Goal: Task Accomplishment & Management: Manage account settings

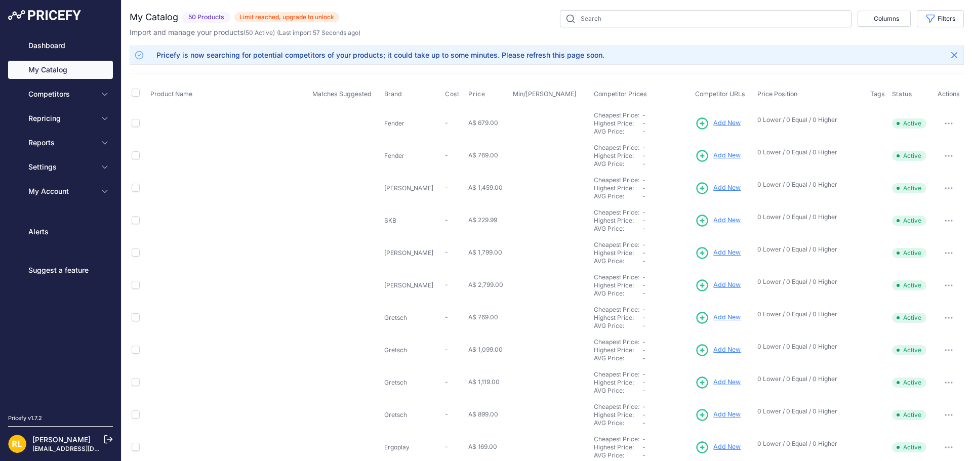
drag, startPoint x: 0, startPoint y: 0, endPoint x: 240, endPoint y: 442, distance: 502.9
click at [240, 442] on td "Ergoplay Troster Guitar Thigh Rest Ergoplay Troster Guitar Thigh Rest SKU: 3021…" at bounding box center [229, 447] width 162 height 32
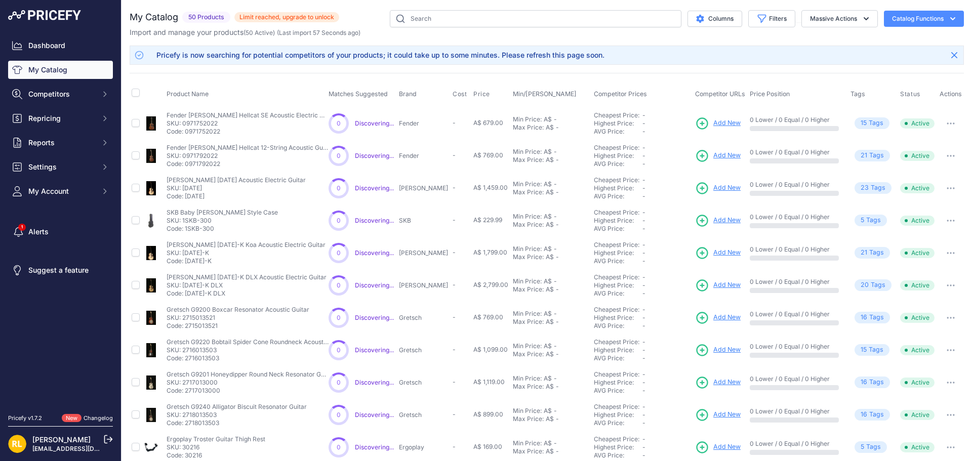
click at [45, 442] on link "[PERSON_NAME]" at bounding box center [61, 439] width 58 height 9
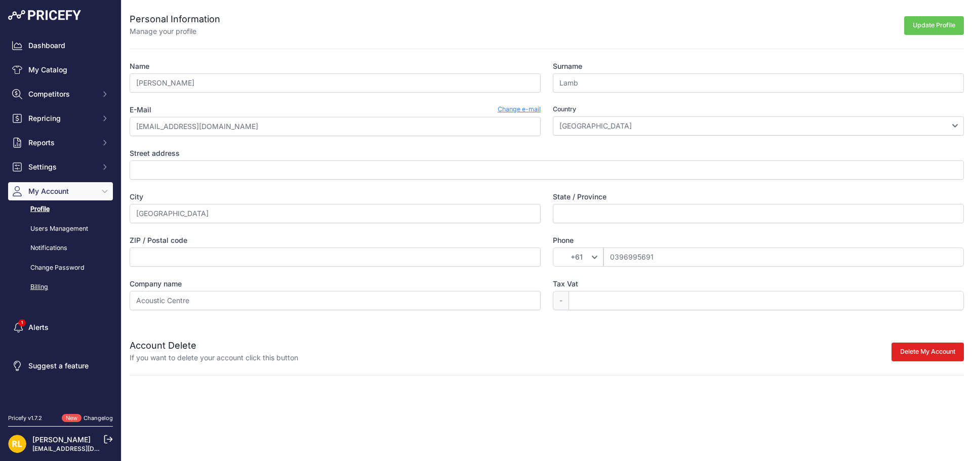
click at [45, 284] on link "Billing" at bounding box center [60, 287] width 105 height 18
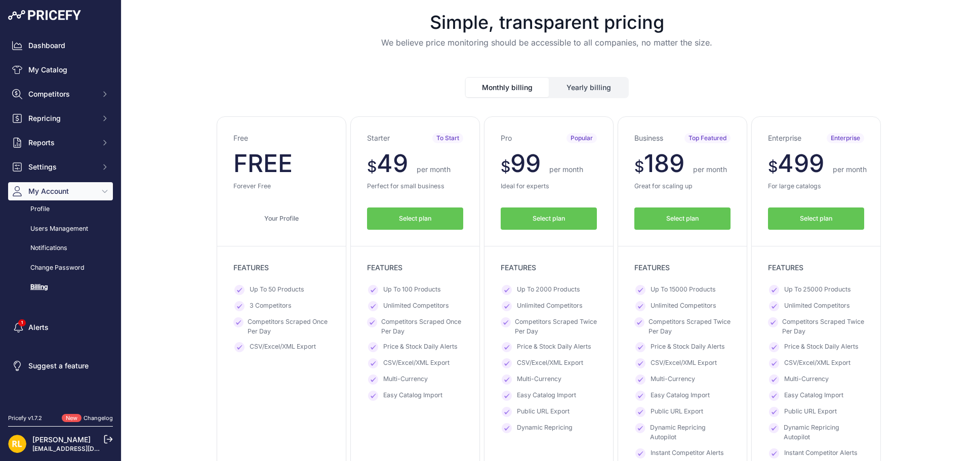
click at [667, 215] on span "Select plan" at bounding box center [682, 219] width 32 height 10
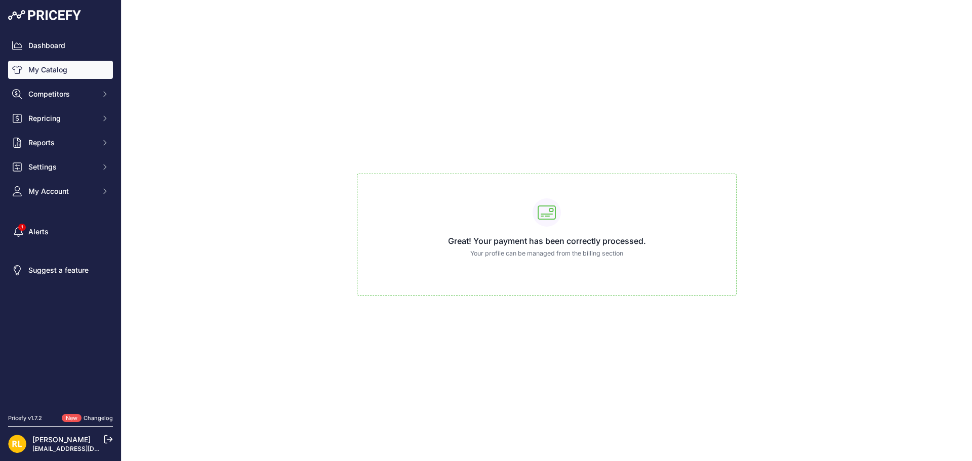
click at [53, 66] on link "My Catalog" at bounding box center [60, 70] width 105 height 18
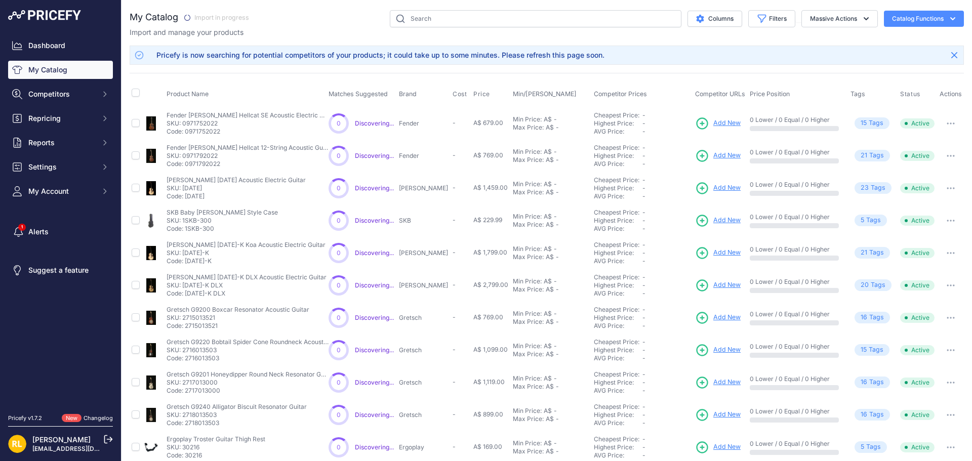
click at [922, 18] on button "Catalog Functions" at bounding box center [923, 19] width 80 height 16
click at [877, 35] on div "Import Additional Info" at bounding box center [905, 40] width 113 height 18
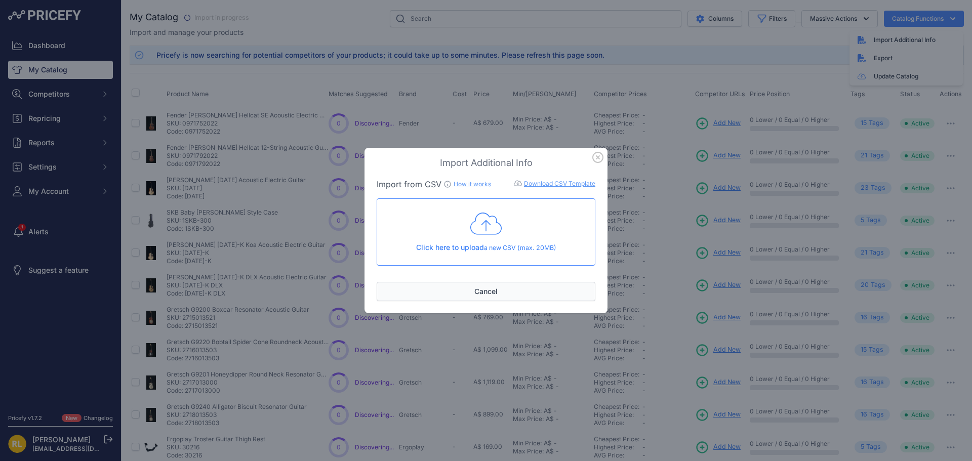
click at [484, 296] on button "Cancel" at bounding box center [485, 291] width 219 height 19
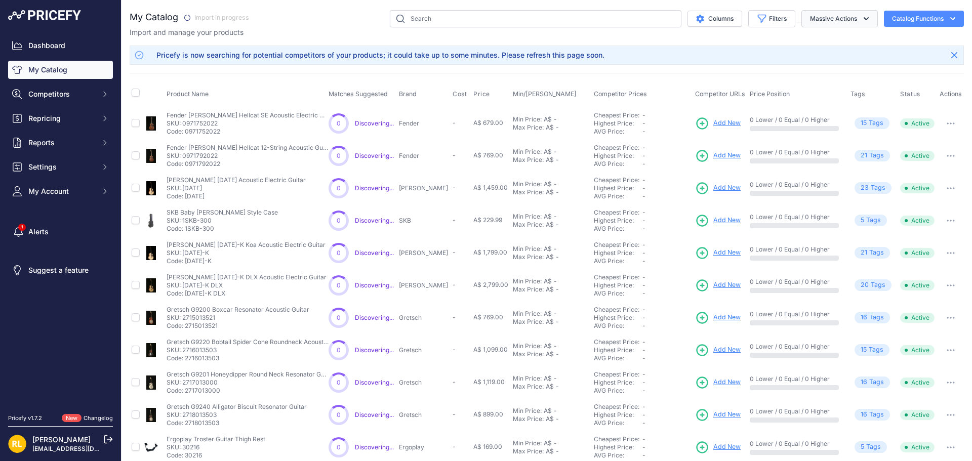
click at [867, 17] on button "Massive Actions" at bounding box center [839, 18] width 76 height 17
click at [696, 38] on div "My Catalog" at bounding box center [547, 317] width 834 height 615
click at [946, 56] on button "Close" at bounding box center [954, 55] width 16 height 16
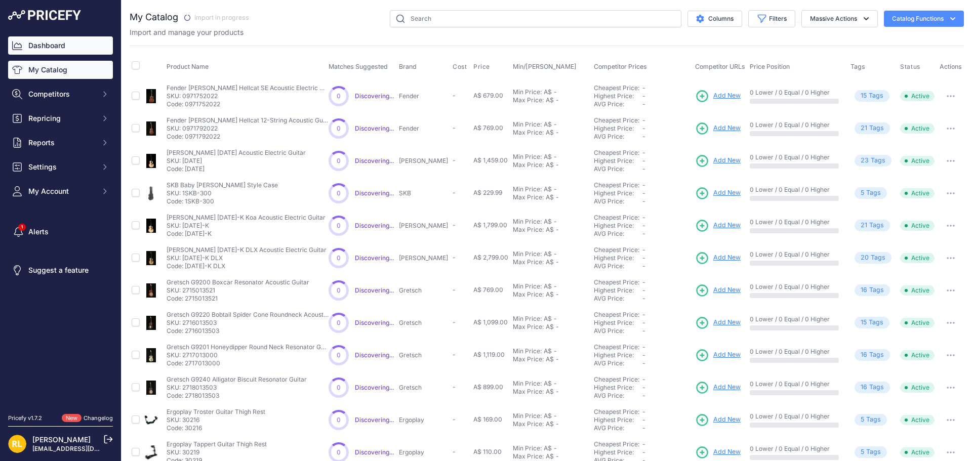
click at [57, 47] on link "Dashboard" at bounding box center [60, 45] width 105 height 18
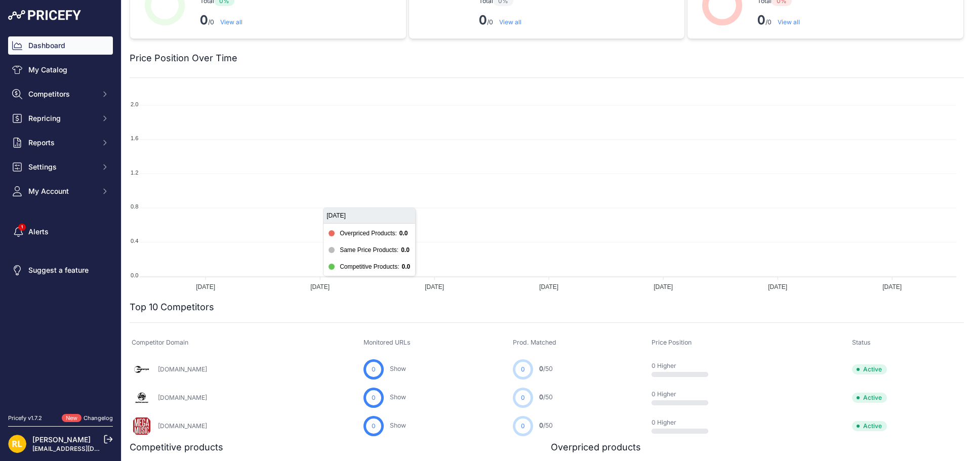
scroll to position [101, 0]
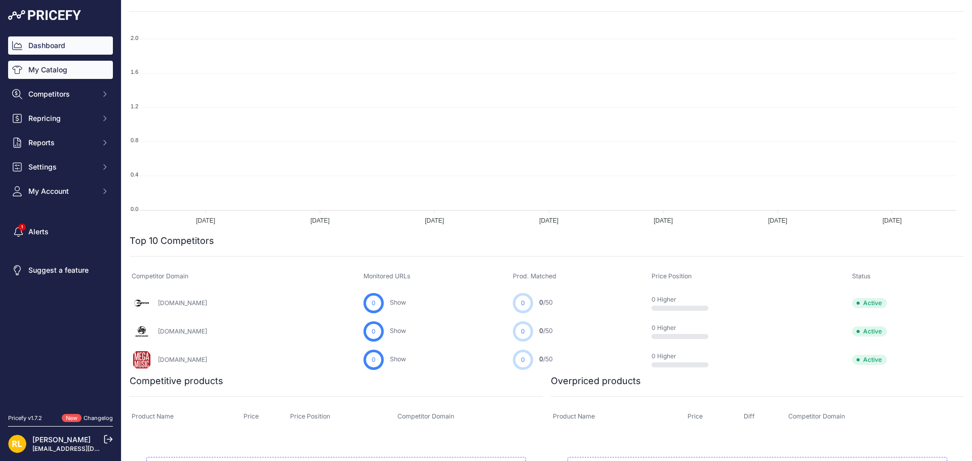
click at [37, 68] on link "My Catalog" at bounding box center [60, 70] width 105 height 18
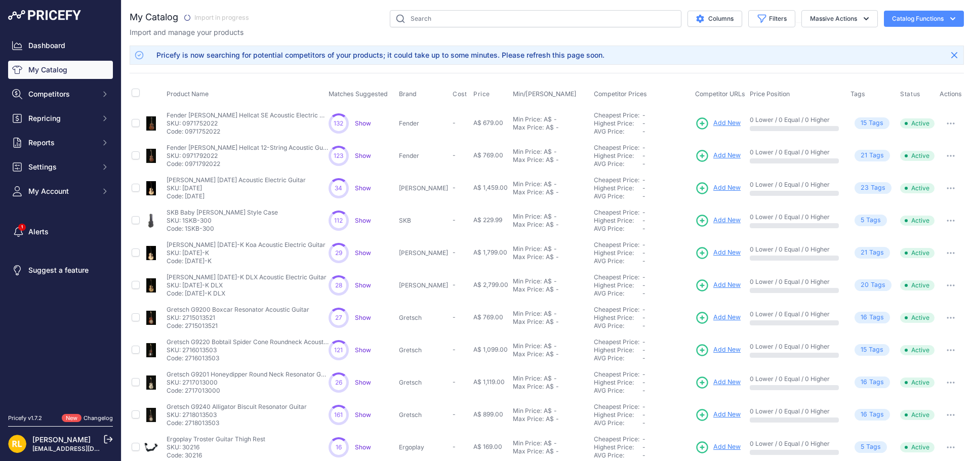
click at [948, 20] on icon "button" at bounding box center [952, 19] width 10 height 10
click at [885, 75] on link "Update Catalog" at bounding box center [905, 76] width 113 height 18
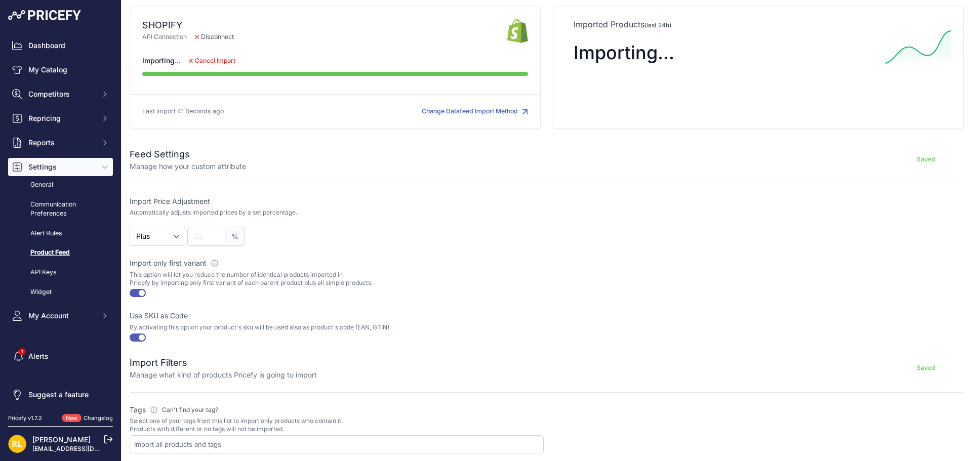
scroll to position [185, 0]
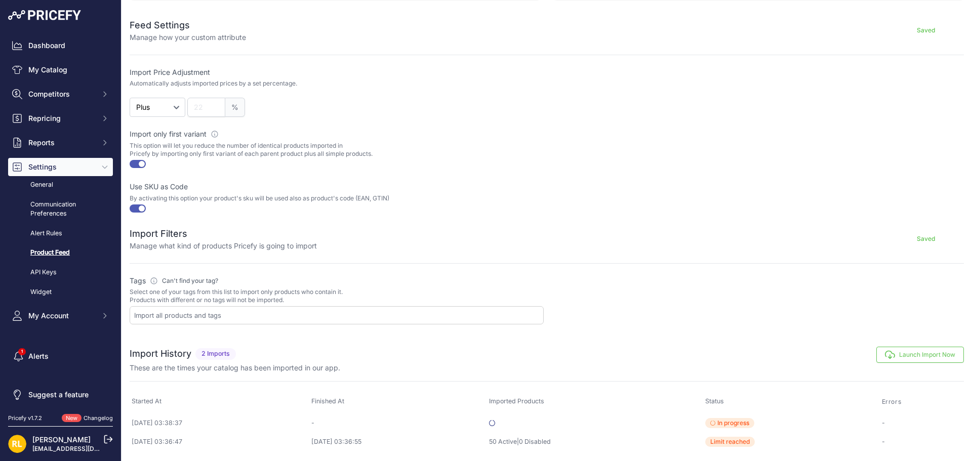
click at [890, 350] on button "Launch Import Now" at bounding box center [920, 355] width 88 height 16
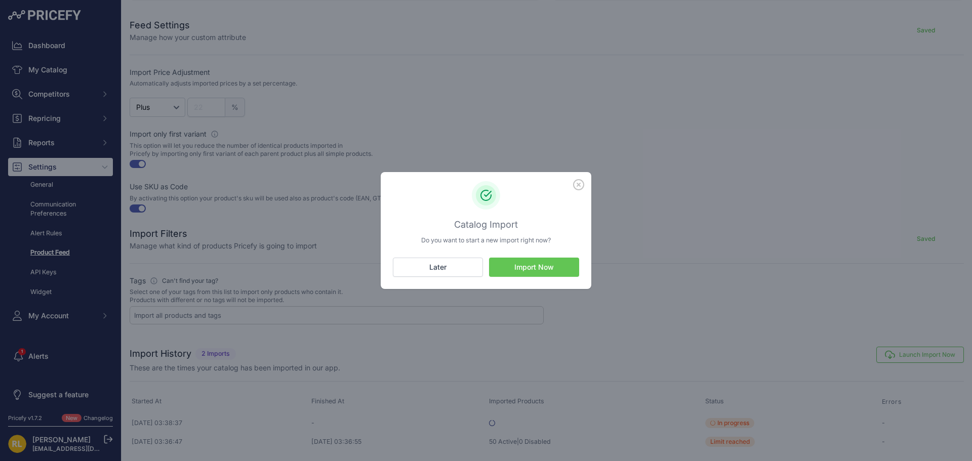
click at [536, 265] on button "Import Now" at bounding box center [534, 267] width 90 height 19
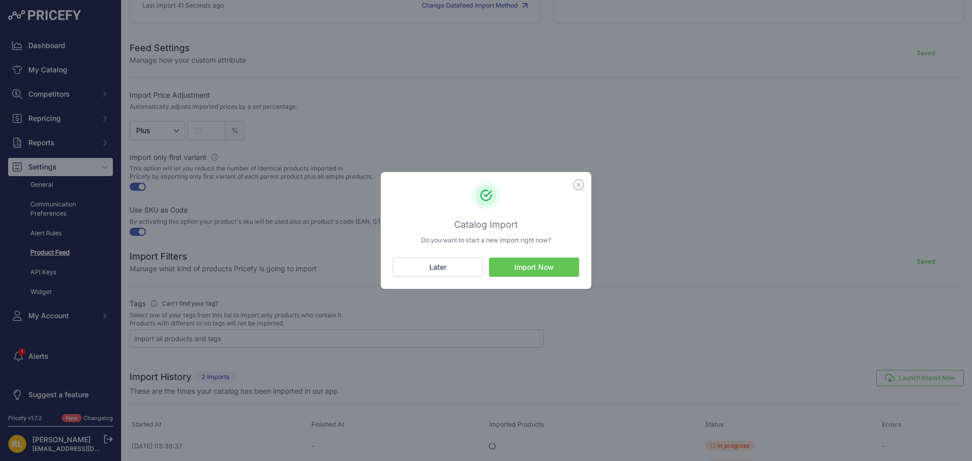
scroll to position [207, 0]
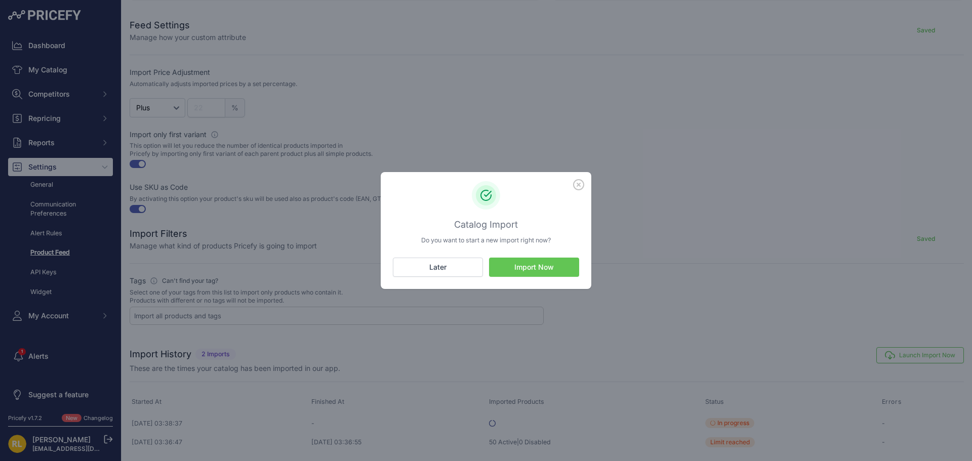
click at [535, 276] on button "Import Now" at bounding box center [534, 267] width 90 height 19
click at [579, 185] on icon "button" at bounding box center [578, 185] width 10 height 10
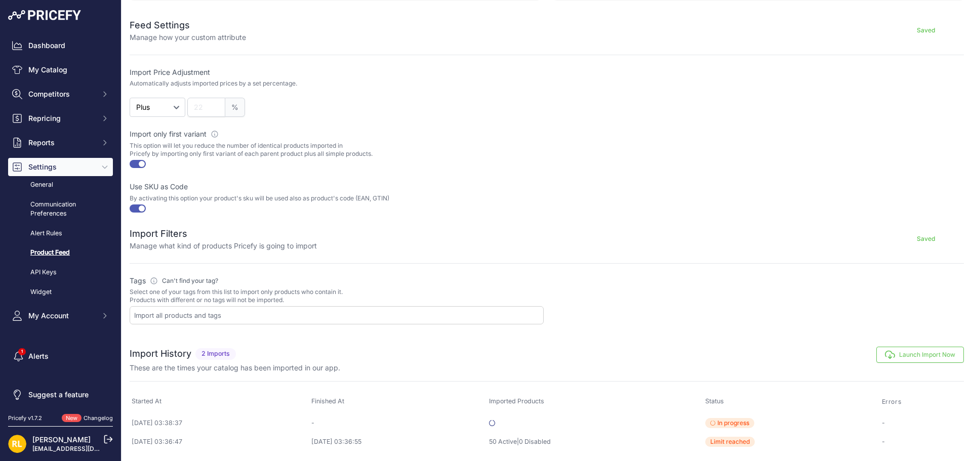
scroll to position [185, 0]
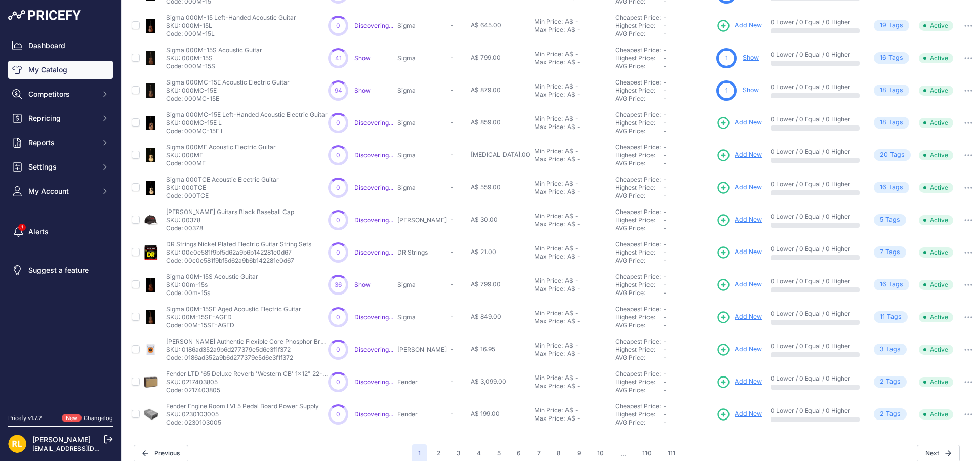
scroll to position [174, 0]
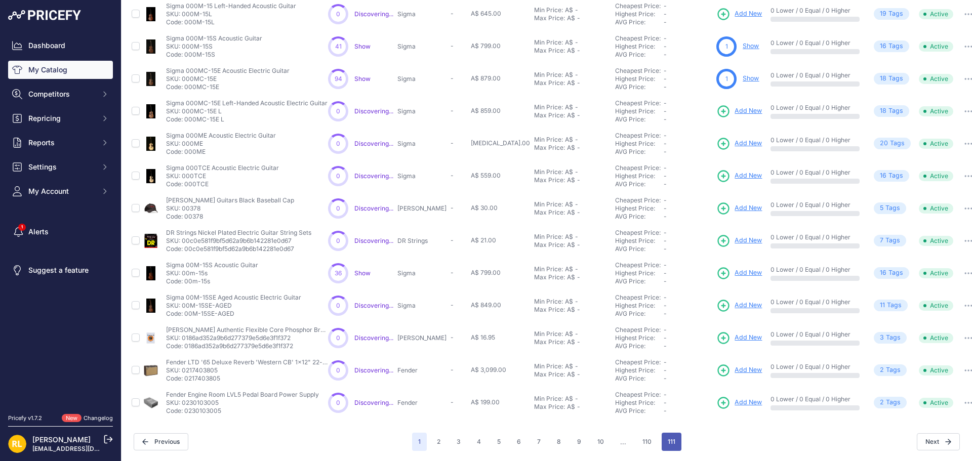
click at [662, 441] on button "111" at bounding box center [671, 442] width 20 height 18
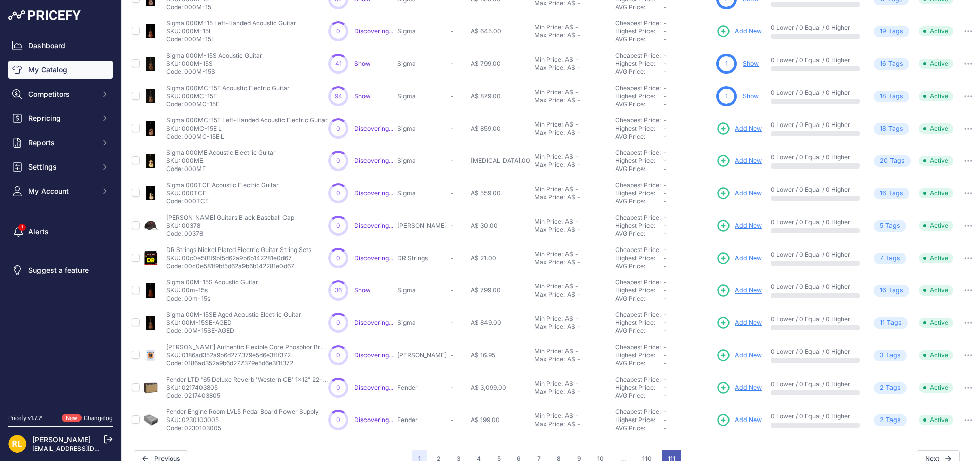
scroll to position [191, 0]
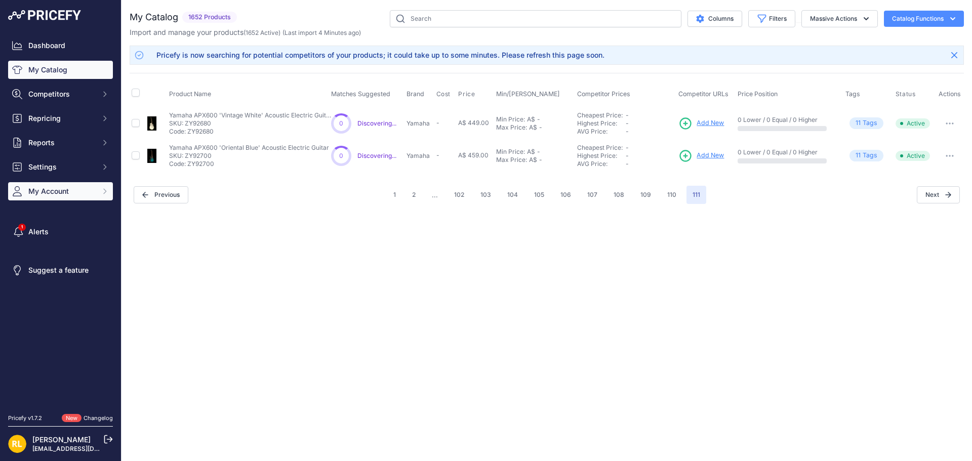
click at [58, 187] on span "My Account" at bounding box center [61, 191] width 66 height 10
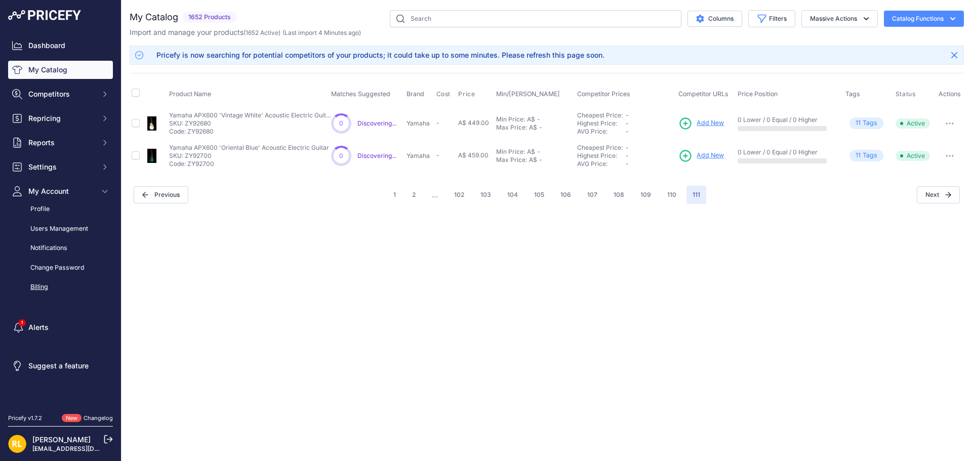
click at [40, 280] on link "Billing" at bounding box center [60, 287] width 105 height 18
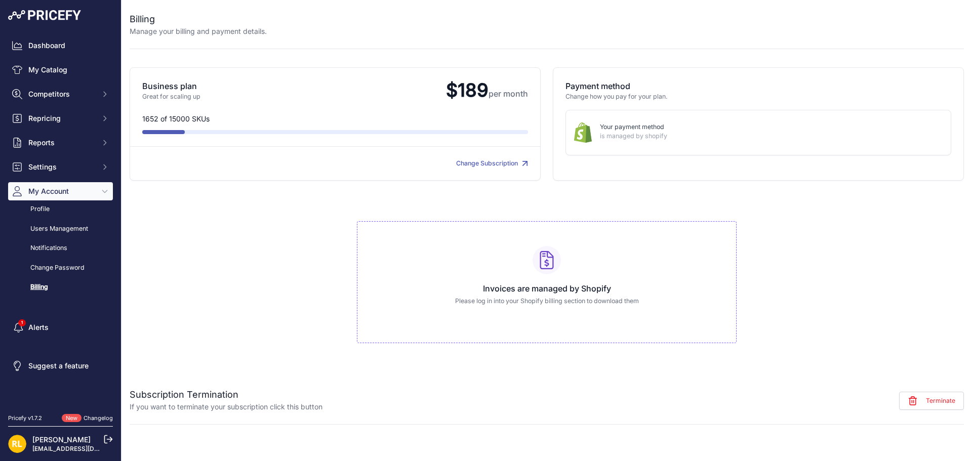
click at [36, 283] on link "Billing" at bounding box center [60, 287] width 105 height 18
click at [467, 166] on link "Change Subscription" at bounding box center [492, 163] width 72 height 8
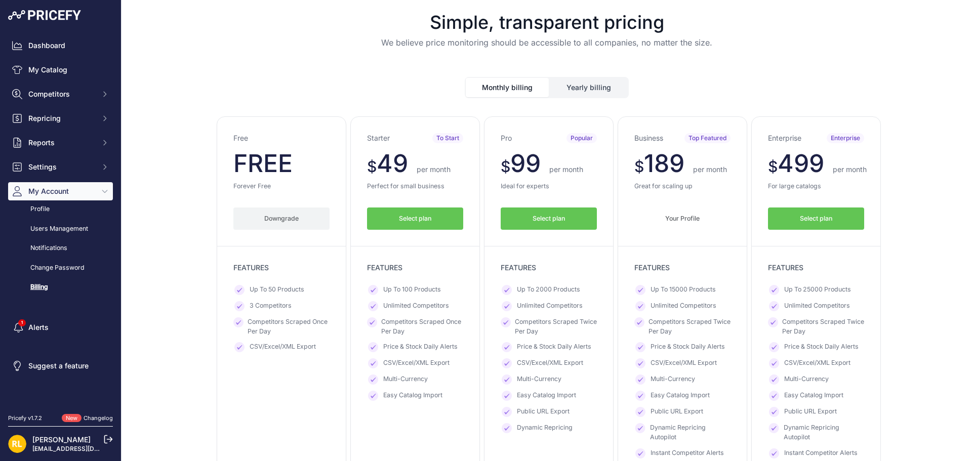
click at [553, 226] on button "Select plan" at bounding box center [548, 218] width 96 height 23
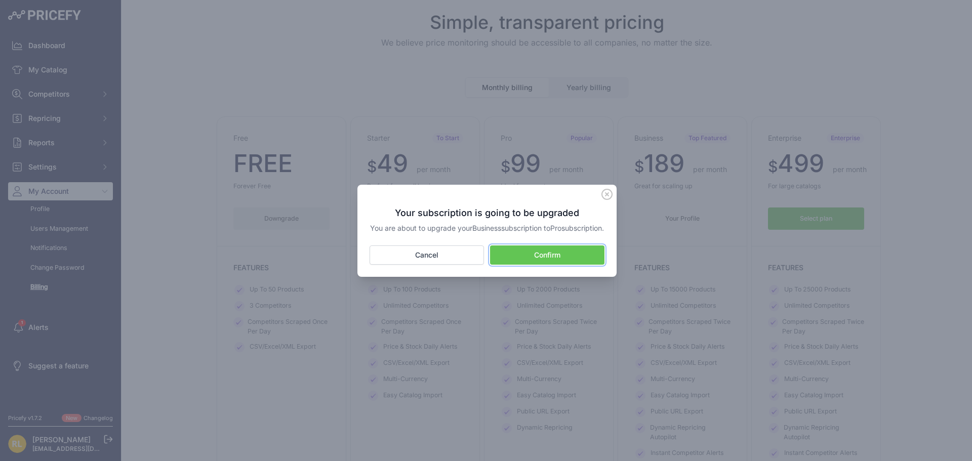
click at [560, 256] on span "Confirm" at bounding box center [547, 255] width 26 height 10
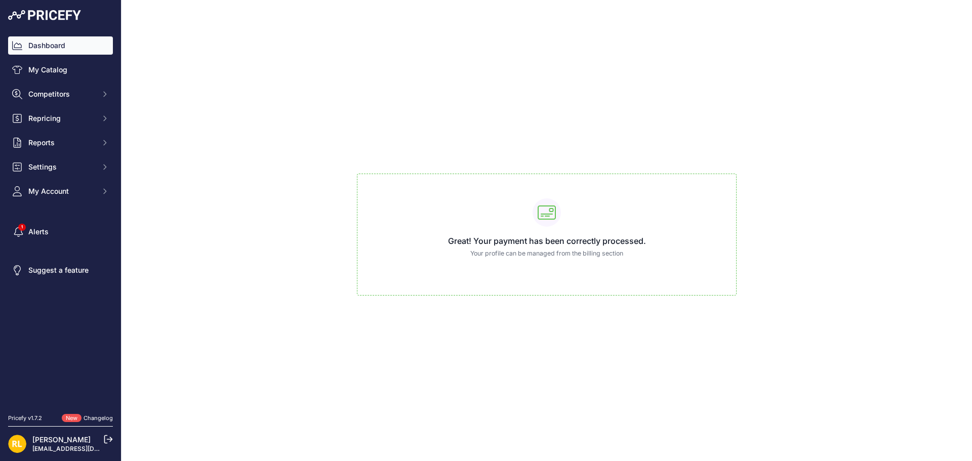
click at [35, 51] on link "Dashboard" at bounding box center [60, 45] width 105 height 18
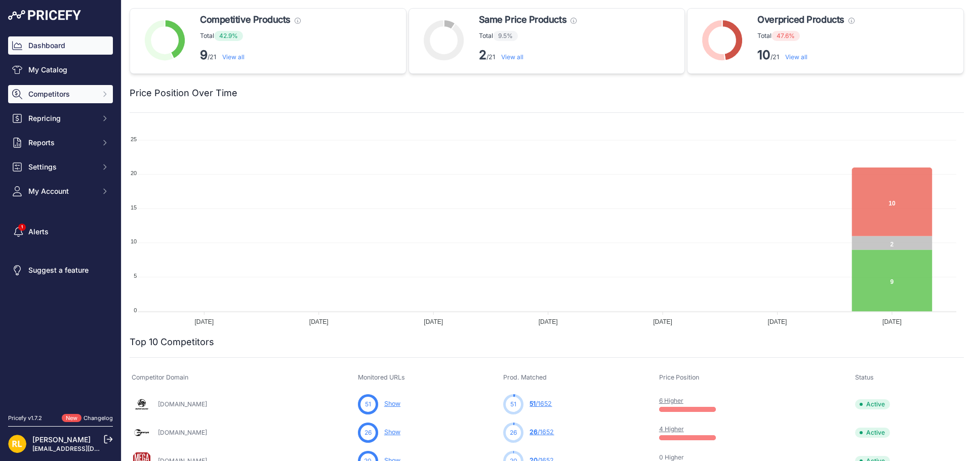
click at [61, 98] on span "Competitors" at bounding box center [61, 94] width 66 height 10
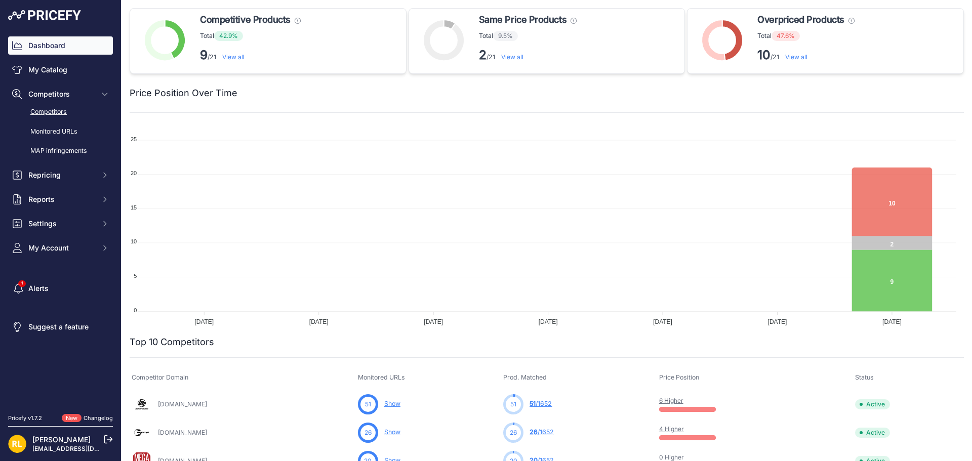
click at [59, 116] on link "Competitors" at bounding box center [60, 112] width 105 height 18
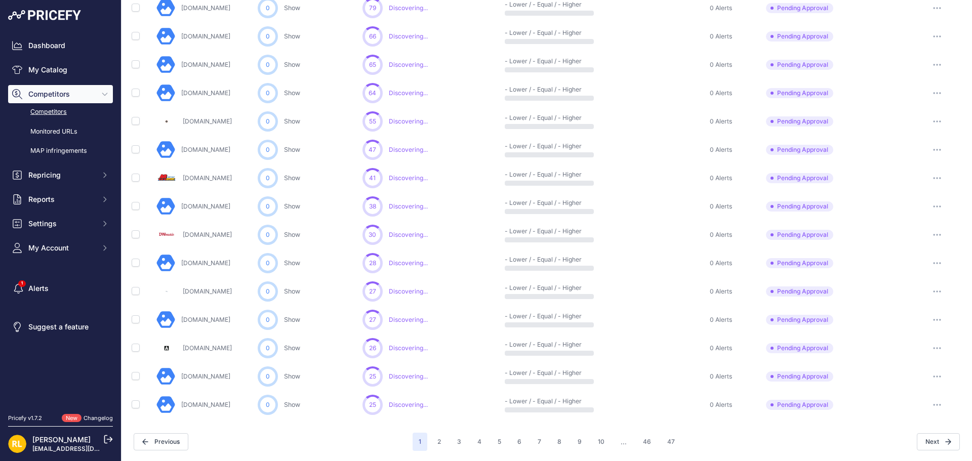
scroll to position [15, 0]
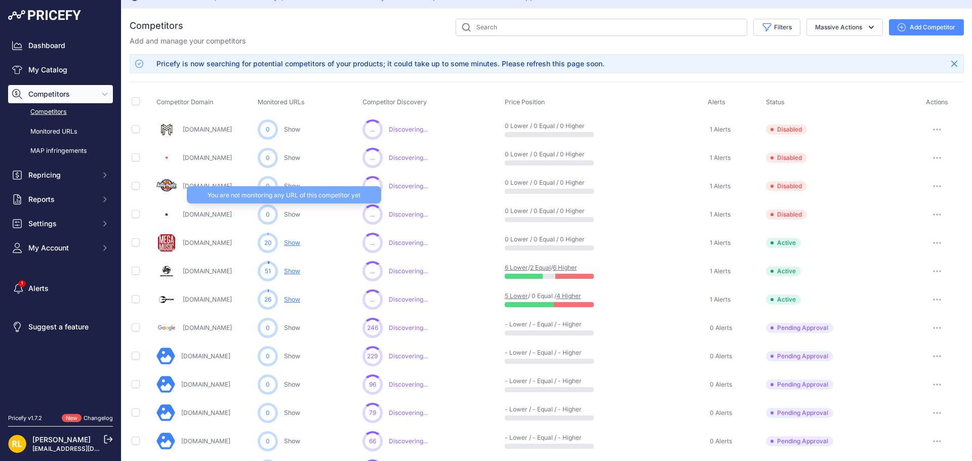
click at [296, 214] on link "Show" at bounding box center [292, 214] width 16 height 8
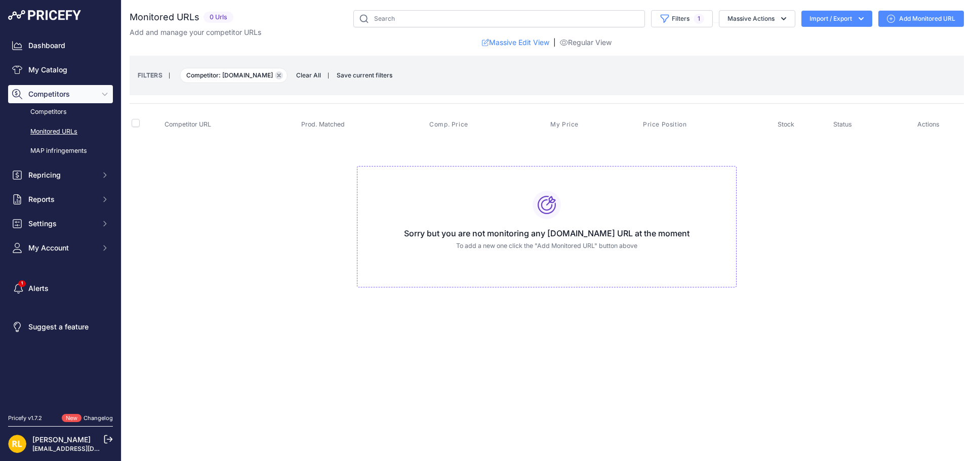
click at [279, 75] on icon "button" at bounding box center [278, 75] width 3 height 3
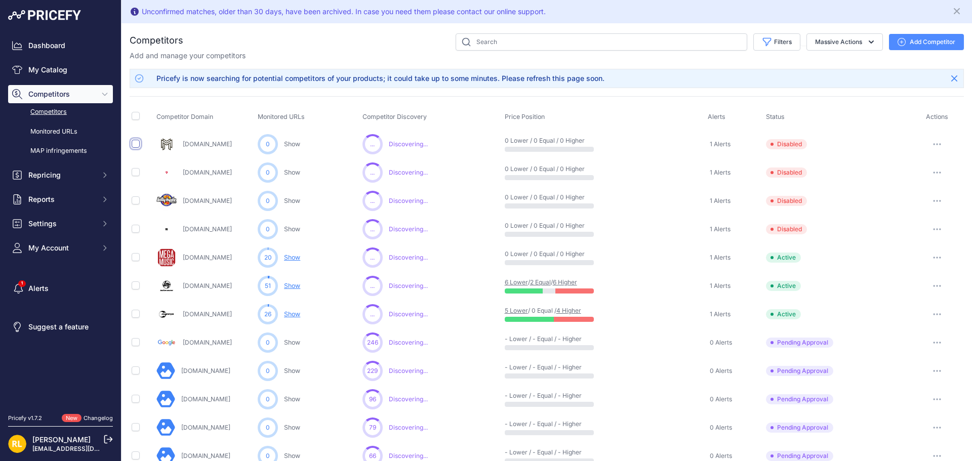
click at [134, 144] on input "checkbox" at bounding box center [136, 144] width 8 height 8
checkbox input "true"
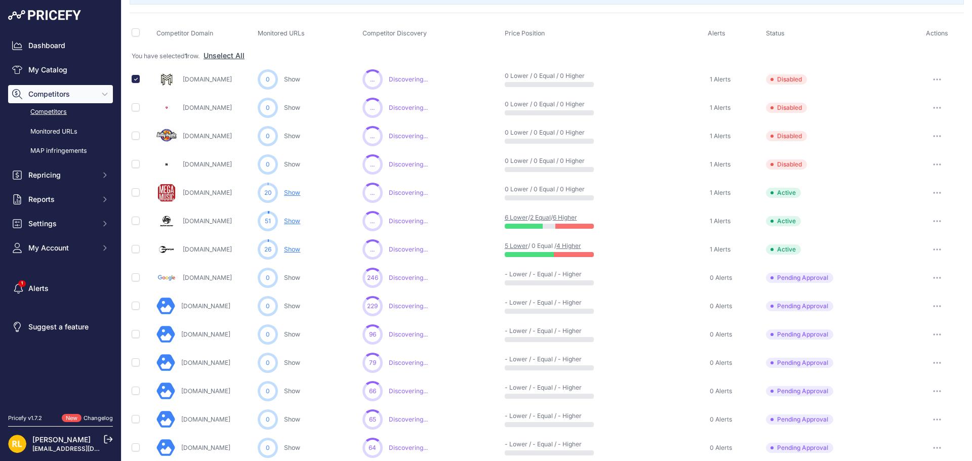
scroll to position [101, 0]
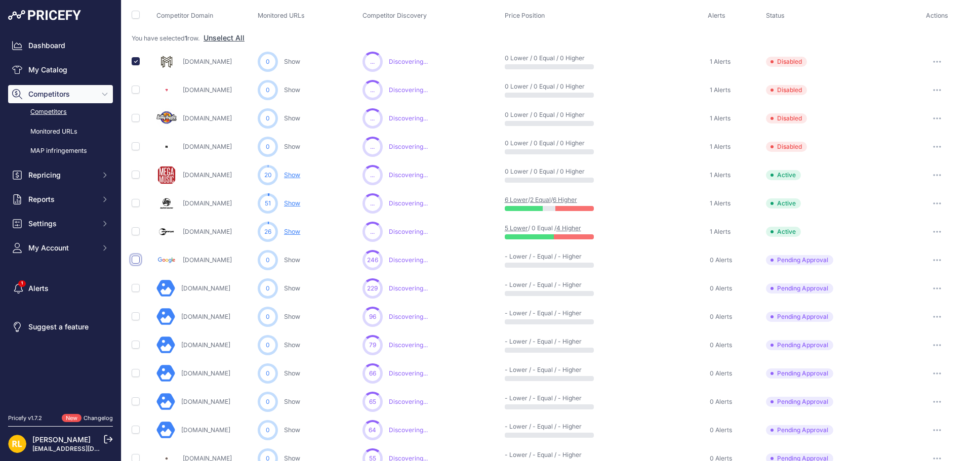
click at [134, 260] on input "checkbox" at bounding box center [136, 260] width 8 height 8
checkbox input "true"
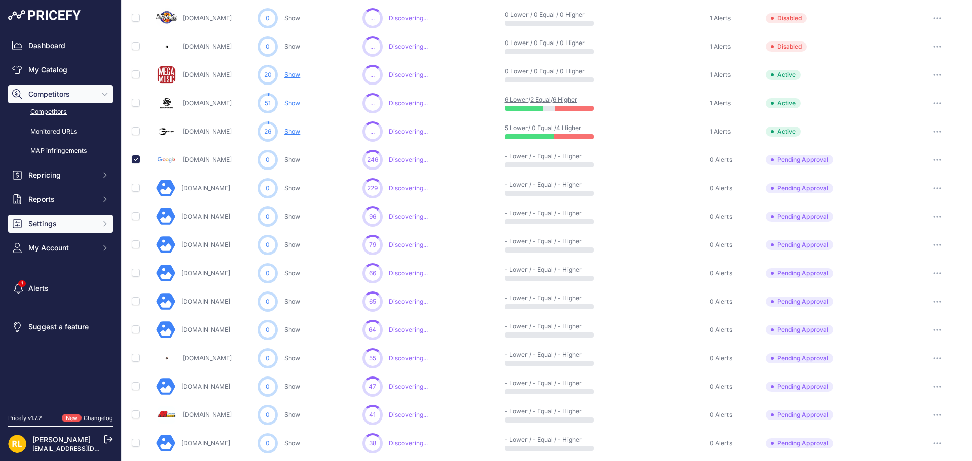
scroll to position [202, 0]
click at [134, 187] on input "checkbox" at bounding box center [136, 187] width 8 height 8
checkbox input "true"
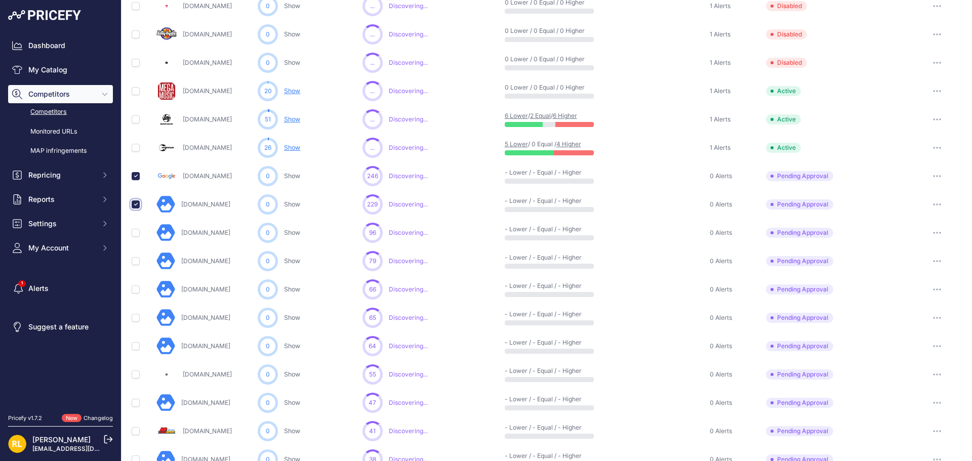
scroll to position [220, 0]
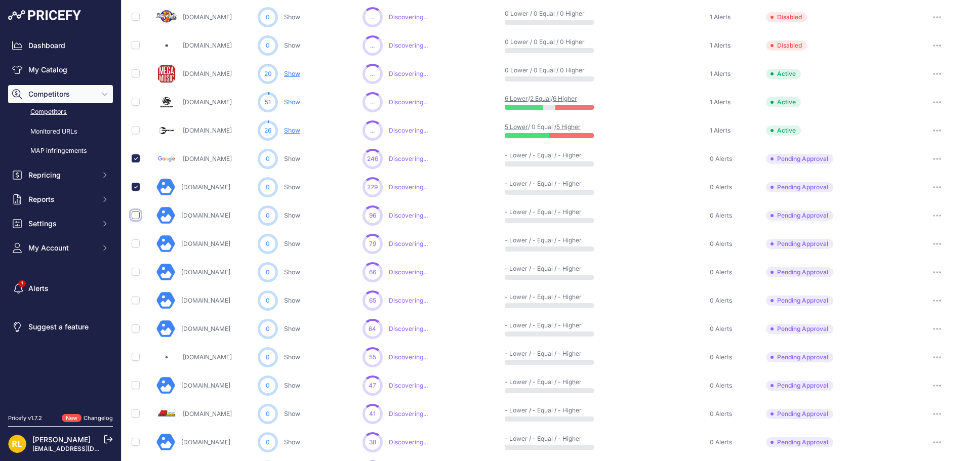
click at [134, 216] on input "checkbox" at bounding box center [136, 215] width 8 height 8
checkbox input "true"
click at [136, 272] on input "checkbox" at bounding box center [136, 272] width 8 height 8
checkbox input "true"
click at [134, 356] on input "checkbox" at bounding box center [136, 357] width 8 height 8
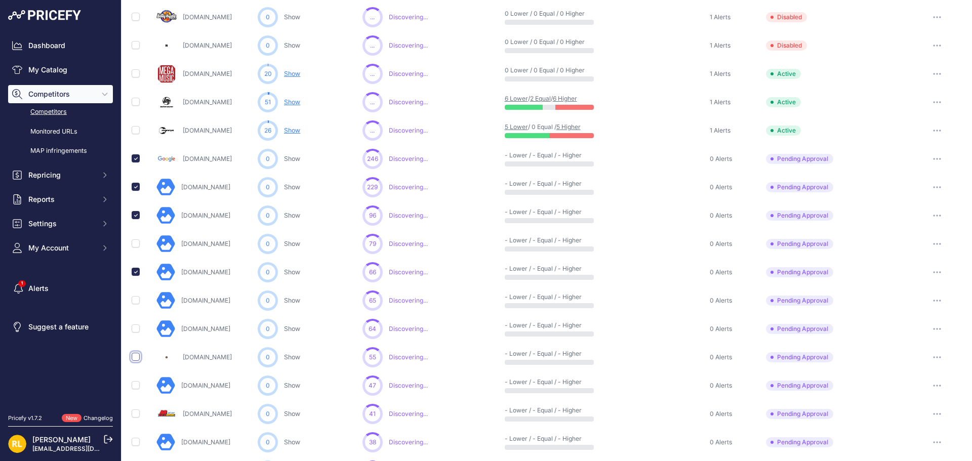
checkbox input "true"
click at [137, 384] on input "checkbox" at bounding box center [136, 385] width 8 height 8
checkbox input "true"
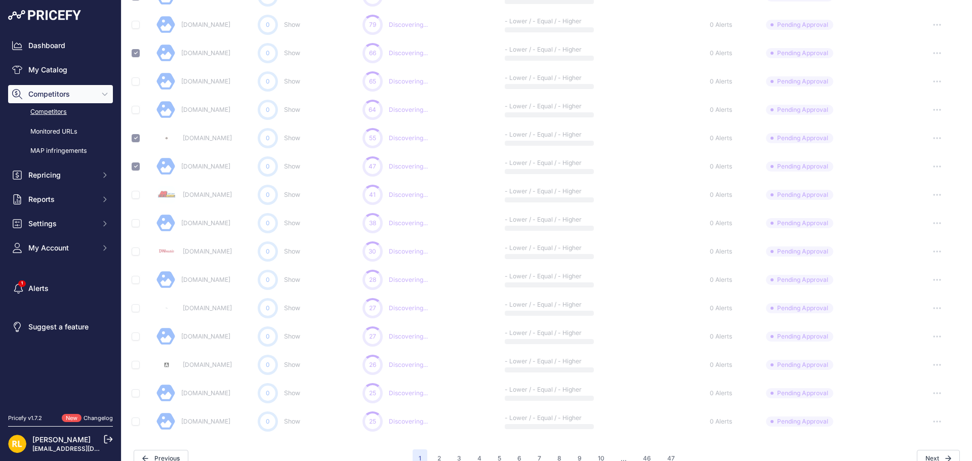
scroll to position [455, 0]
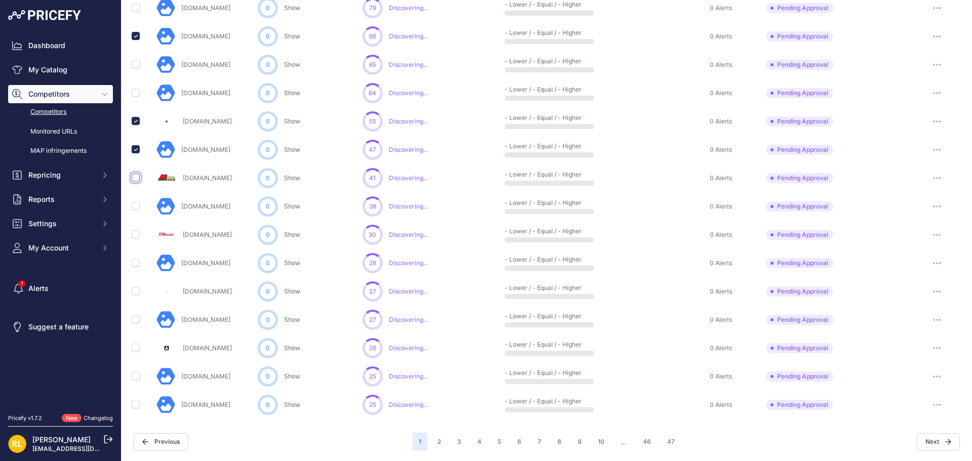
click at [137, 180] on input "checkbox" at bounding box center [136, 178] width 8 height 8
checkbox input "true"
click at [133, 206] on input "checkbox" at bounding box center [136, 206] width 8 height 8
checkbox input "true"
click at [135, 234] on input "checkbox" at bounding box center [136, 234] width 8 height 8
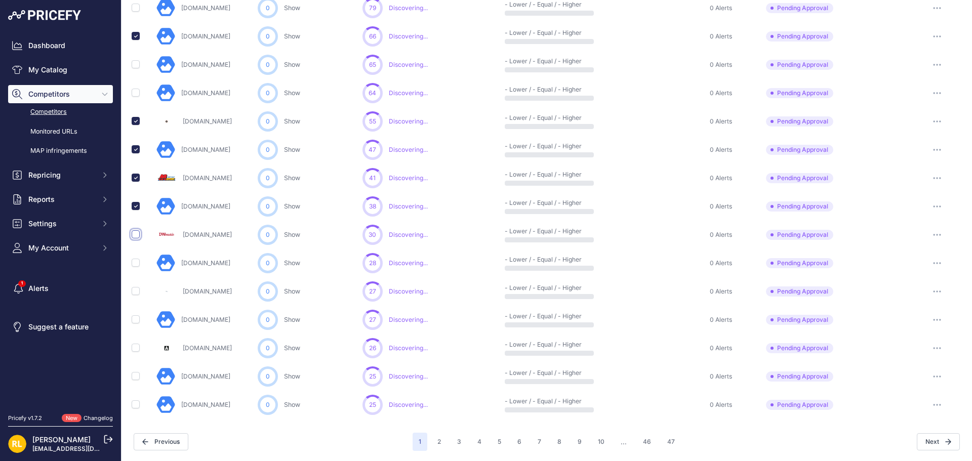
checkbox input "true"
click at [136, 264] on input "checkbox" at bounding box center [136, 263] width 8 height 8
checkbox input "true"
click at [135, 291] on input "checkbox" at bounding box center [136, 291] width 8 height 8
checkbox input "true"
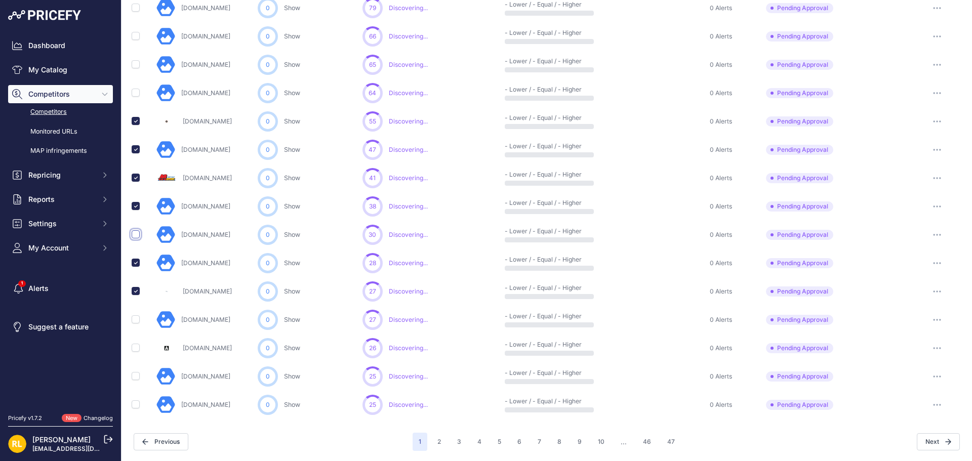
click at [135, 233] on input "checkbox" at bounding box center [136, 234] width 8 height 8
checkbox input "true"
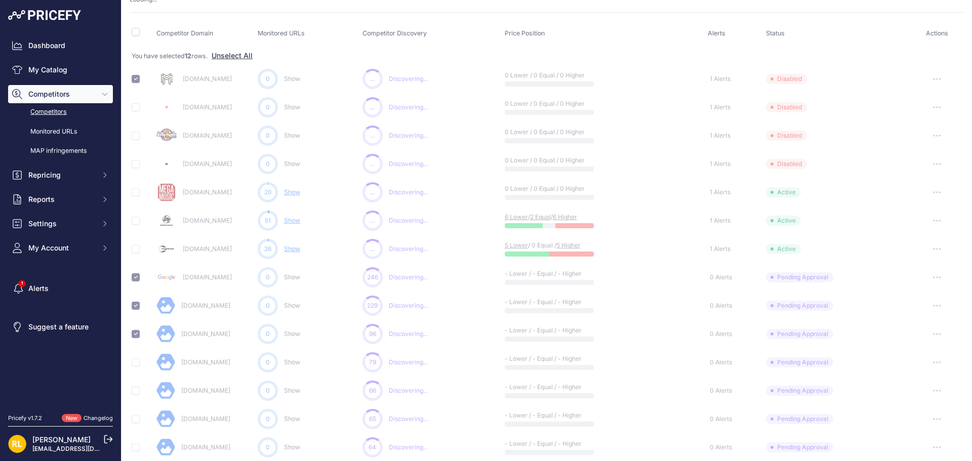
scroll to position [0, 0]
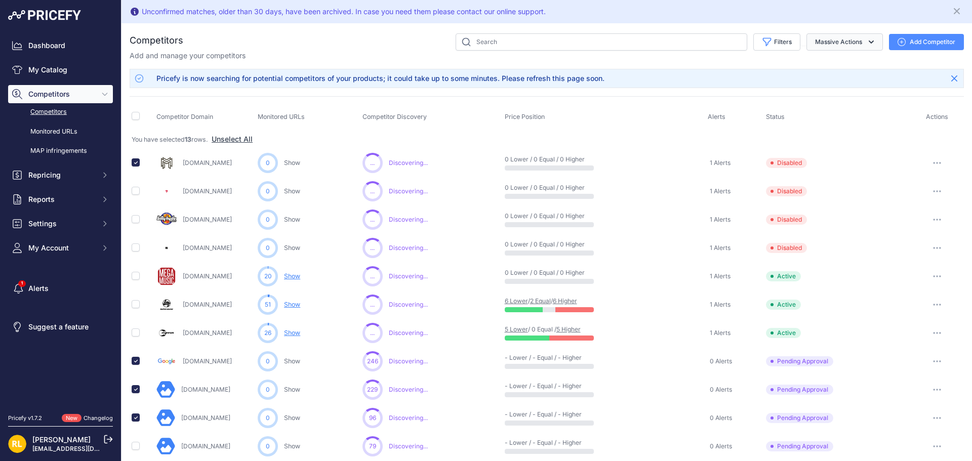
click at [866, 37] on icon "button" at bounding box center [871, 42] width 10 height 10
click at [671, 61] on div "Competitors" at bounding box center [547, 461] width 834 height 856
click at [933, 362] on icon "button" at bounding box center [937, 361] width 8 height 2
click at [929, 412] on button "Exclude Competitor" at bounding box center [919, 415] width 83 height 16
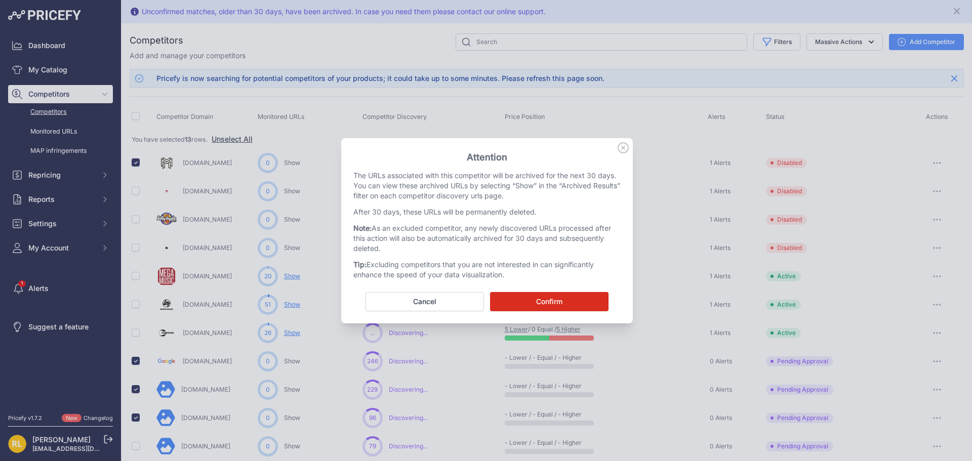
click at [556, 298] on button "Confirm" at bounding box center [549, 301] width 118 height 19
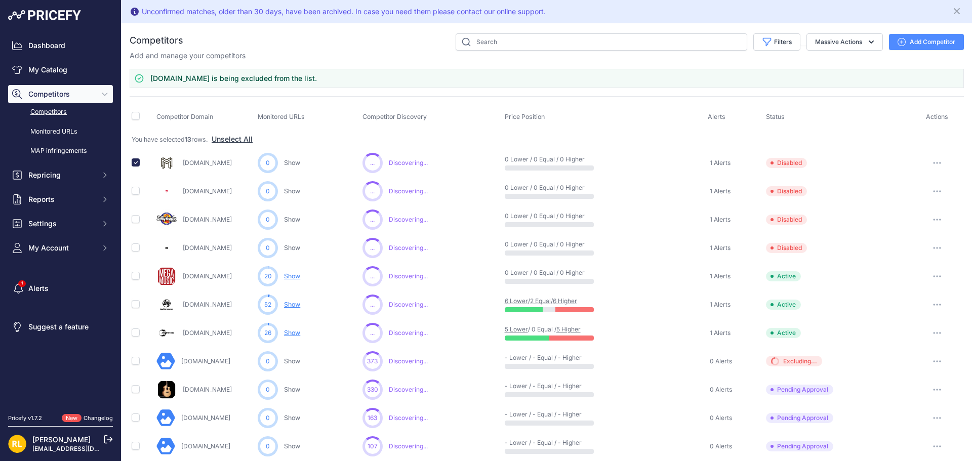
click at [928, 159] on button "button" at bounding box center [937, 163] width 20 height 14
click at [896, 217] on button "Delete" at bounding box center [919, 216] width 85 height 16
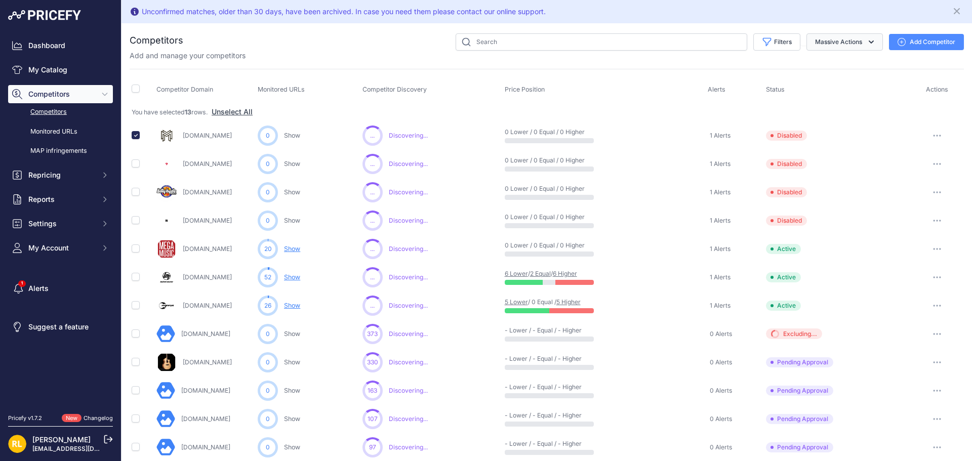
click at [848, 41] on button "Massive Actions" at bounding box center [844, 41] width 76 height 17
click at [60, 133] on link "Monitored URLs" at bounding box center [60, 132] width 105 height 18
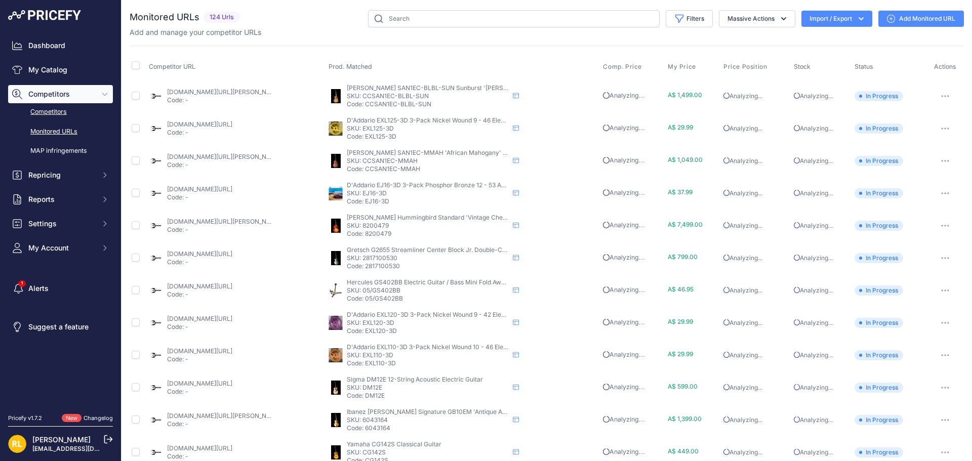
click at [49, 111] on link "Competitors" at bounding box center [60, 112] width 105 height 18
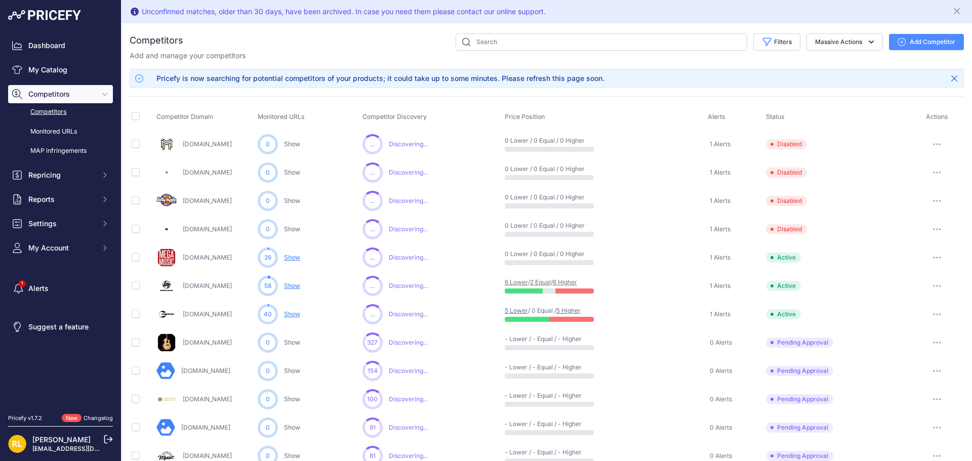
click at [928, 171] on button "button" at bounding box center [937, 172] width 20 height 14
click at [897, 212] on button "Enable" at bounding box center [919, 210] width 85 height 16
click at [933, 201] on icon "button" at bounding box center [937, 201] width 8 height 2
click at [892, 237] on button "Enable" at bounding box center [919, 238] width 85 height 16
click at [933, 229] on icon "button" at bounding box center [937, 229] width 8 height 2
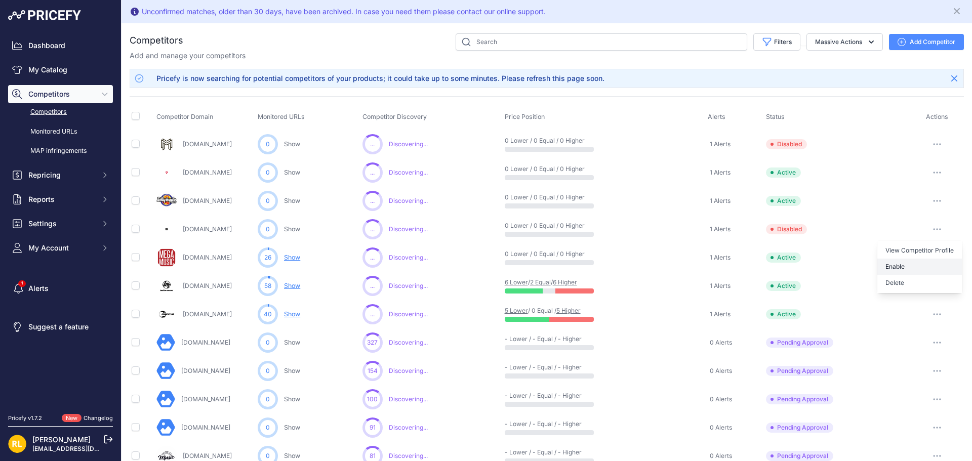
click at [906, 263] on button "Enable" at bounding box center [919, 267] width 85 height 16
click at [136, 117] on input "checkbox" at bounding box center [136, 116] width 8 height 8
checkbox input "true"
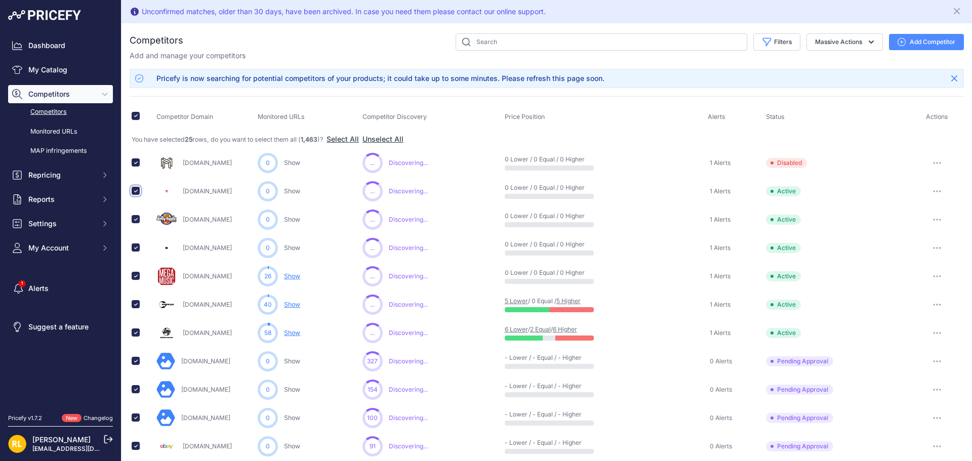
click at [136, 191] on input "checkbox" at bounding box center [136, 191] width 8 height 8
checkbox input "false"
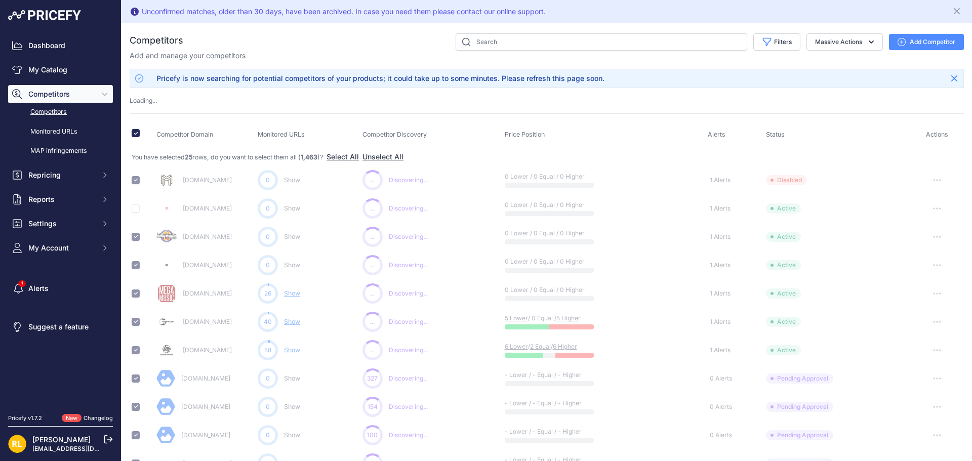
checkbox input "false"
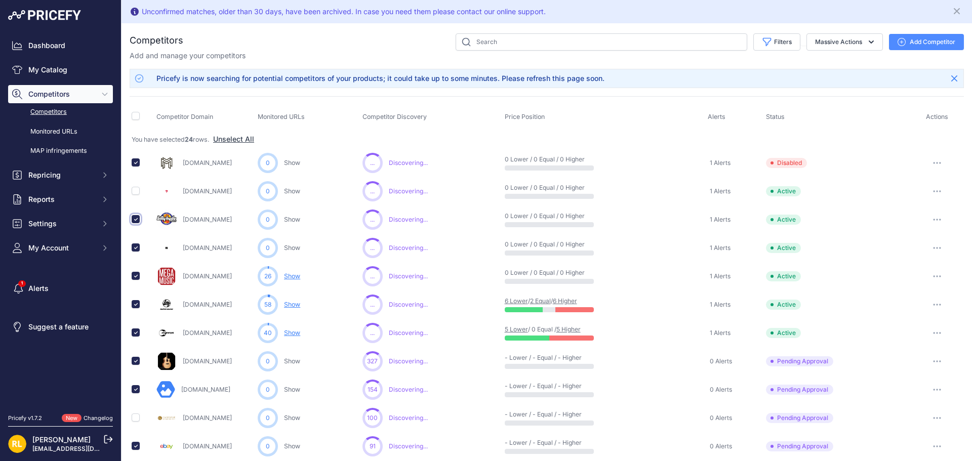
click at [134, 218] on input "checkbox" at bounding box center [136, 219] width 8 height 8
checkbox input "false"
click at [136, 249] on input "checkbox" at bounding box center [136, 247] width 8 height 8
checkbox input "false"
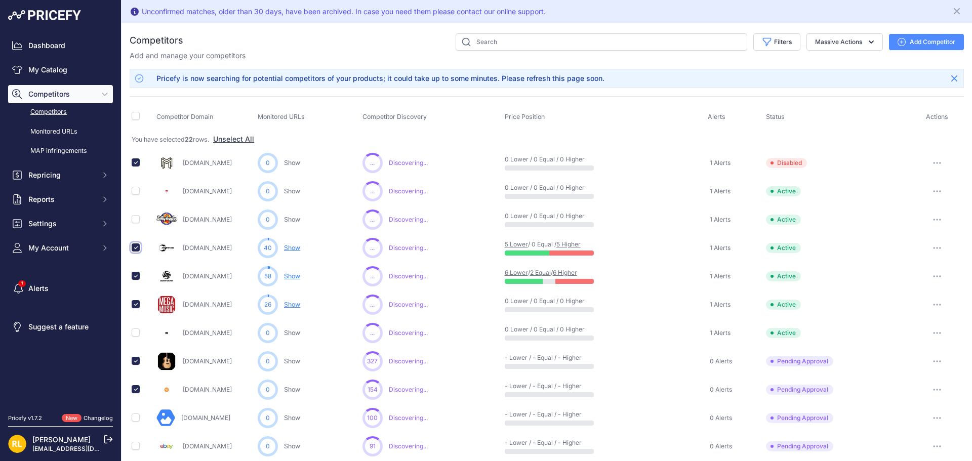
click at [136, 247] on input "checkbox" at bounding box center [136, 247] width 8 height 8
checkbox input "false"
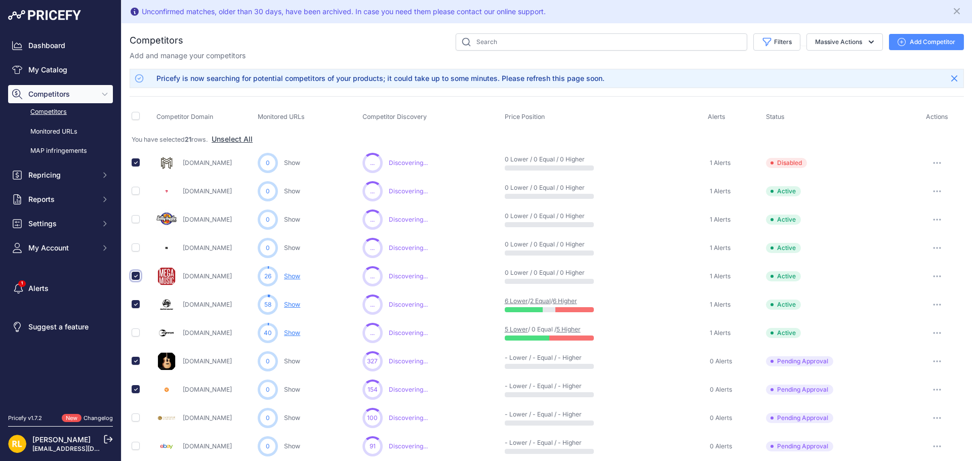
click at [136, 276] on input "checkbox" at bounding box center [136, 276] width 8 height 8
checkbox input "false"
click at [137, 276] on input "checkbox" at bounding box center [136, 276] width 8 height 8
checkbox input "true"
click at [135, 305] on input "checkbox" at bounding box center [136, 304] width 8 height 8
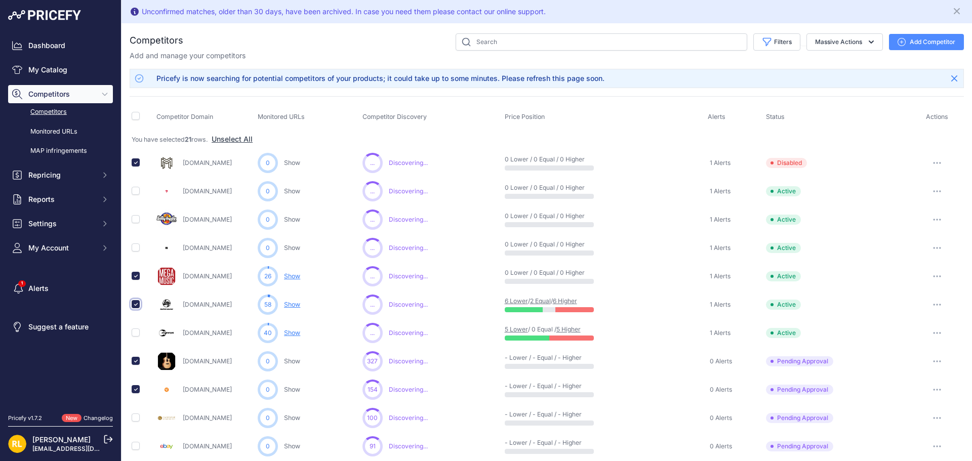
checkbox input "false"
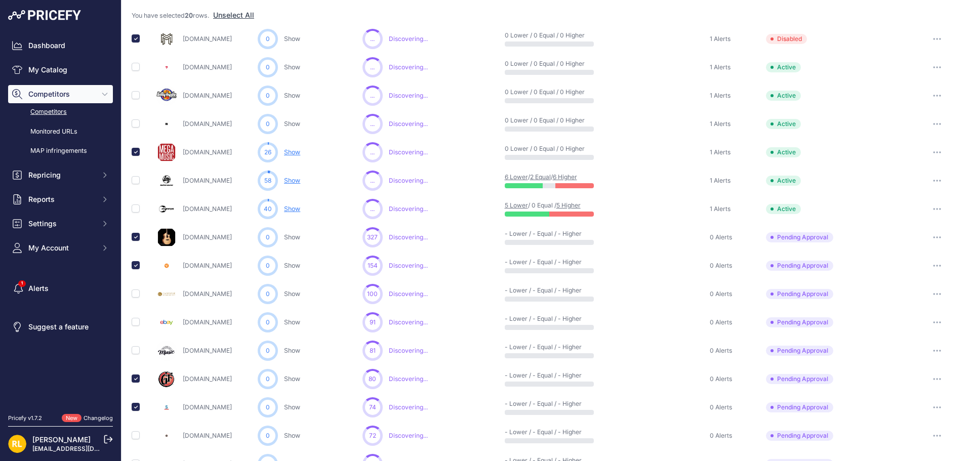
scroll to position [152, 0]
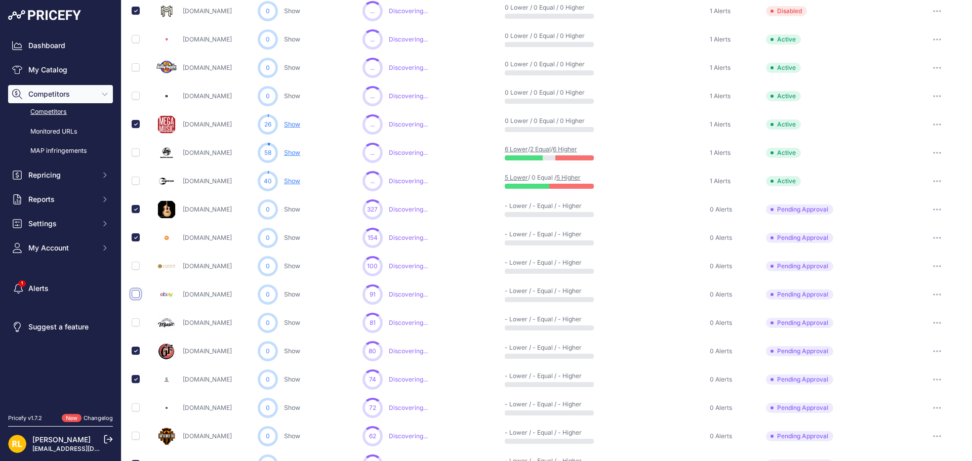
click at [136, 293] on input "checkbox" at bounding box center [136, 294] width 8 height 8
checkbox input "true"
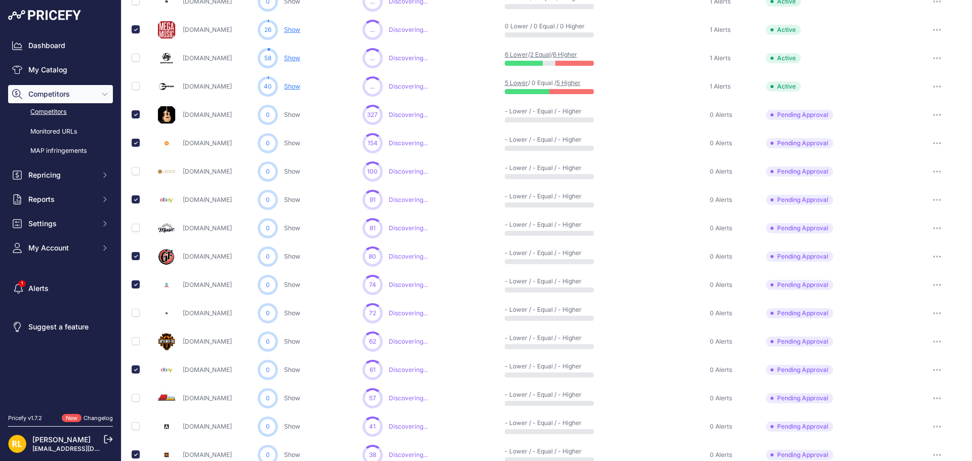
scroll to position [254, 0]
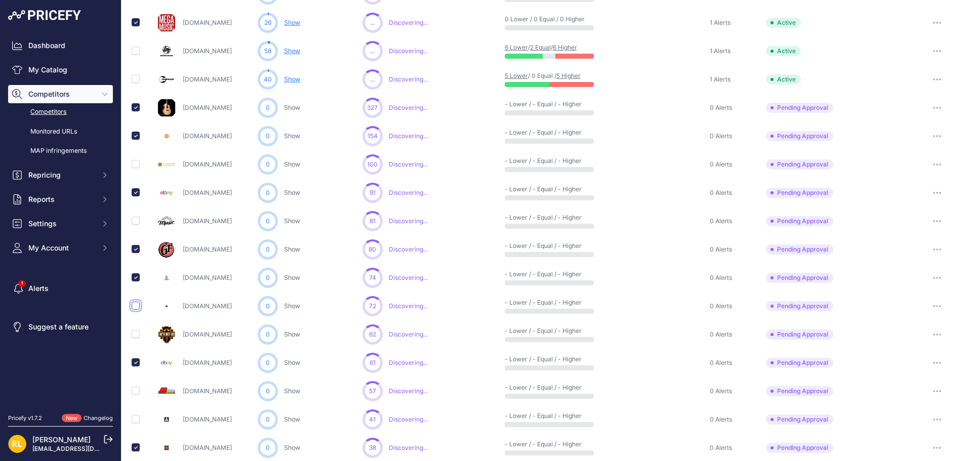
click at [135, 305] on input "checkbox" at bounding box center [136, 306] width 8 height 8
checkbox input "true"
click at [137, 336] on input "checkbox" at bounding box center [136, 334] width 8 height 8
checkbox input "true"
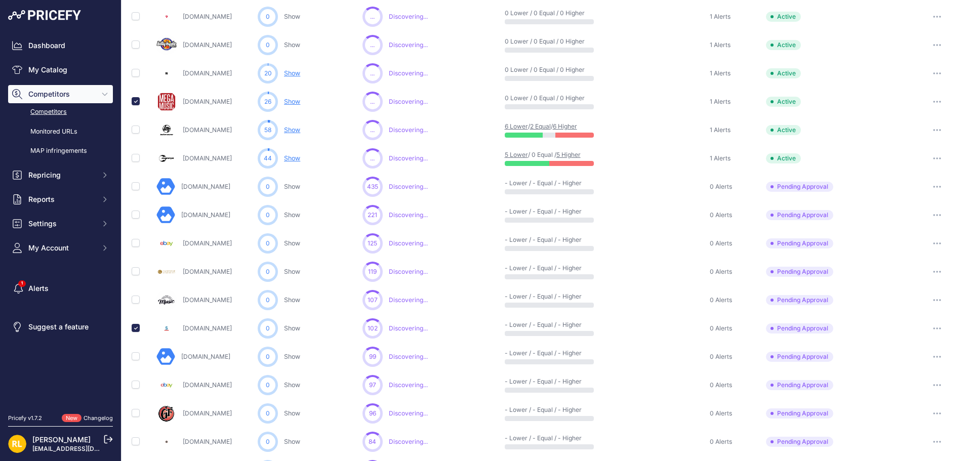
scroll to position [1, 0]
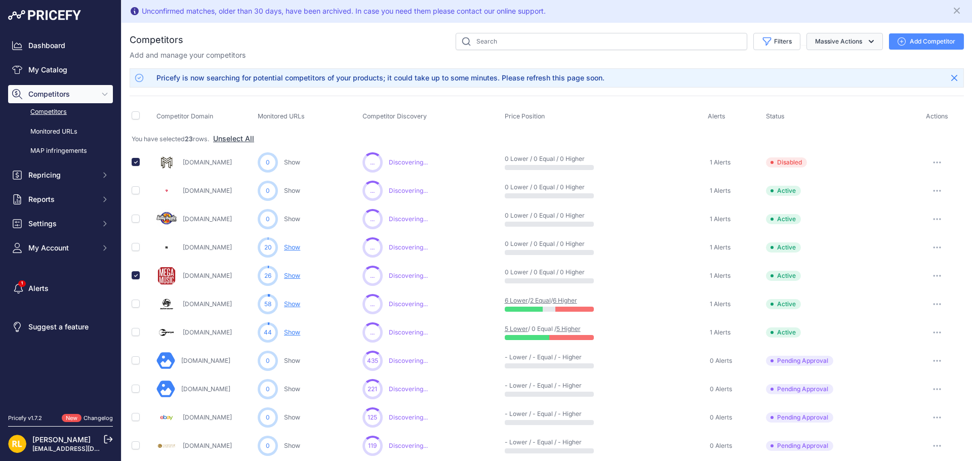
click at [855, 44] on button "Massive Actions" at bounding box center [844, 41] width 76 height 17
click at [834, 68] on span "Archive all pending approval" at bounding box center [826, 65] width 95 height 9
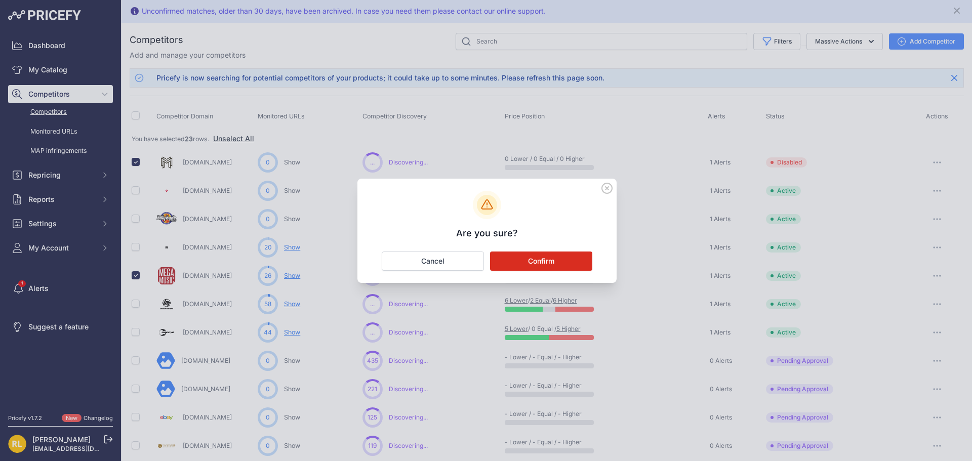
click at [537, 259] on button "Confirm" at bounding box center [541, 260] width 102 height 19
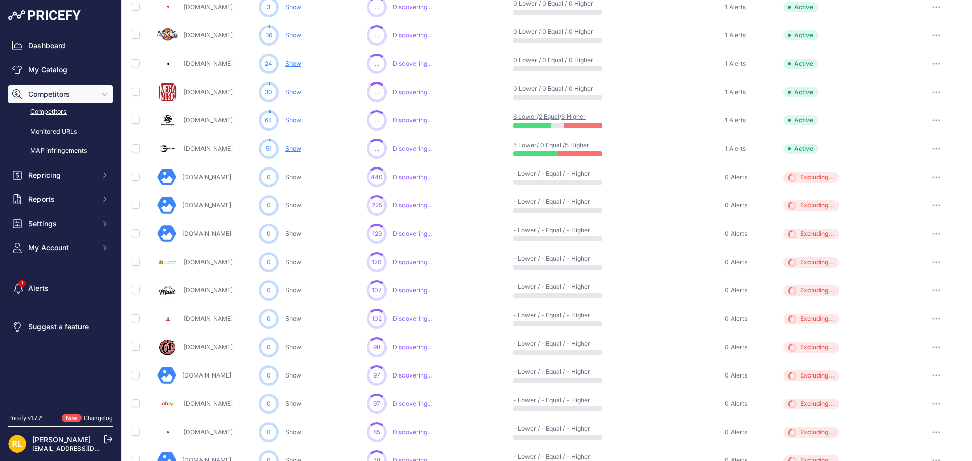
scroll to position [139, 0]
click at [930, 258] on button "button" at bounding box center [935, 261] width 20 height 14
click at [124, 272] on div "You are not connected to the internet. Competitors" at bounding box center [546, 299] width 850 height 830
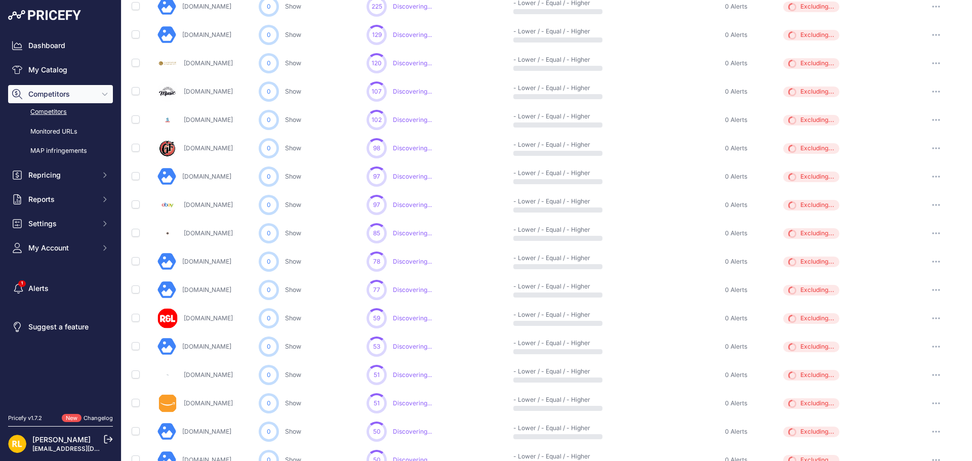
scroll to position [392, 0]
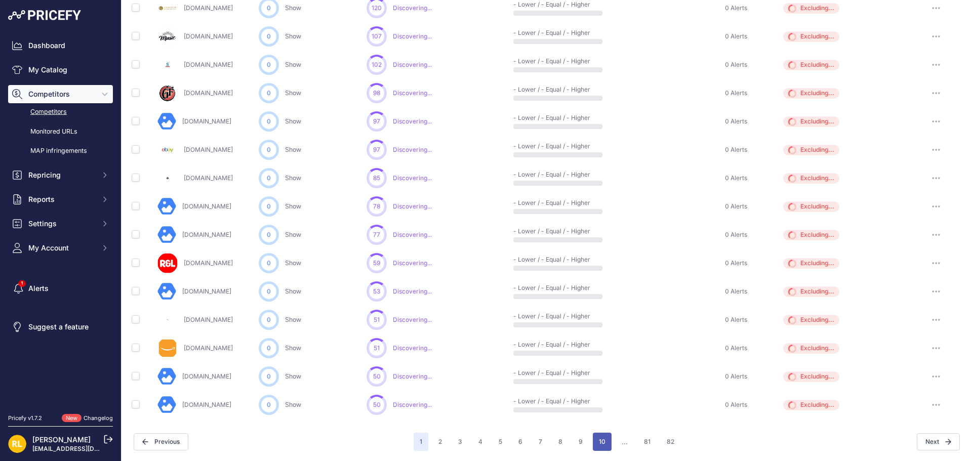
click at [598, 442] on button "10" at bounding box center [602, 442] width 19 height 18
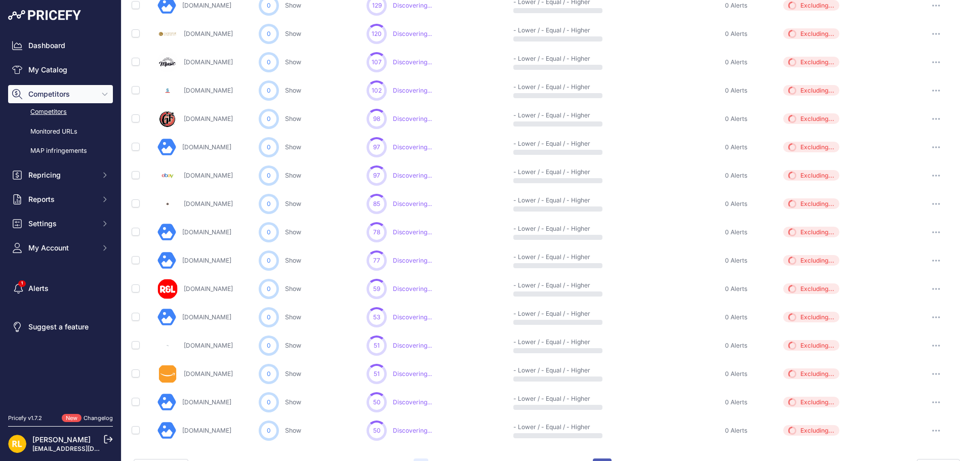
scroll to position [418, 0]
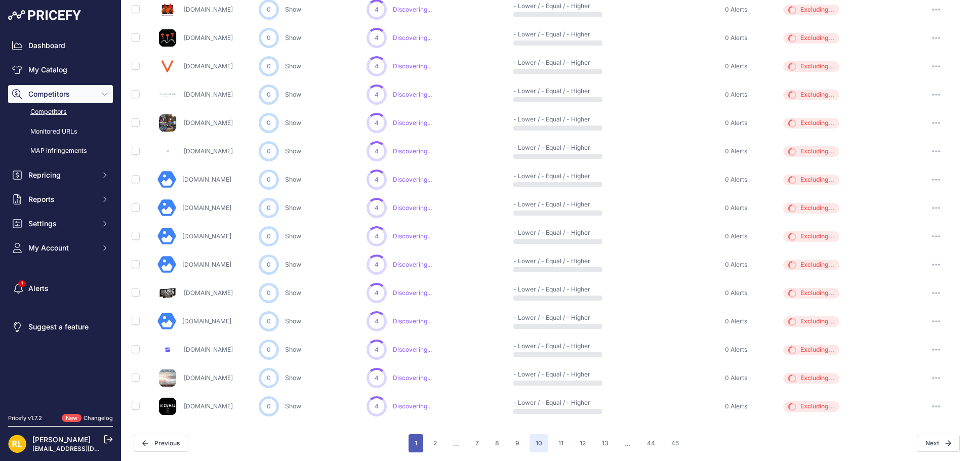
click at [415, 442] on button "1" at bounding box center [415, 443] width 15 height 18
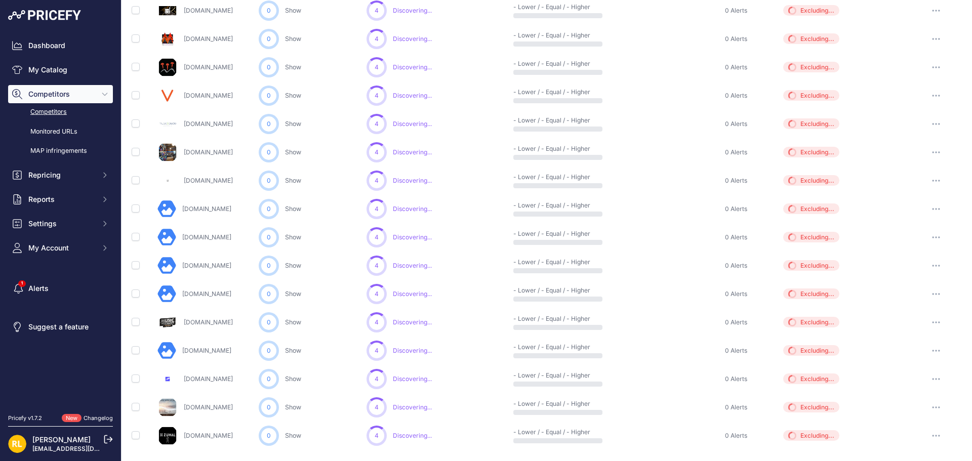
scroll to position [447, 0]
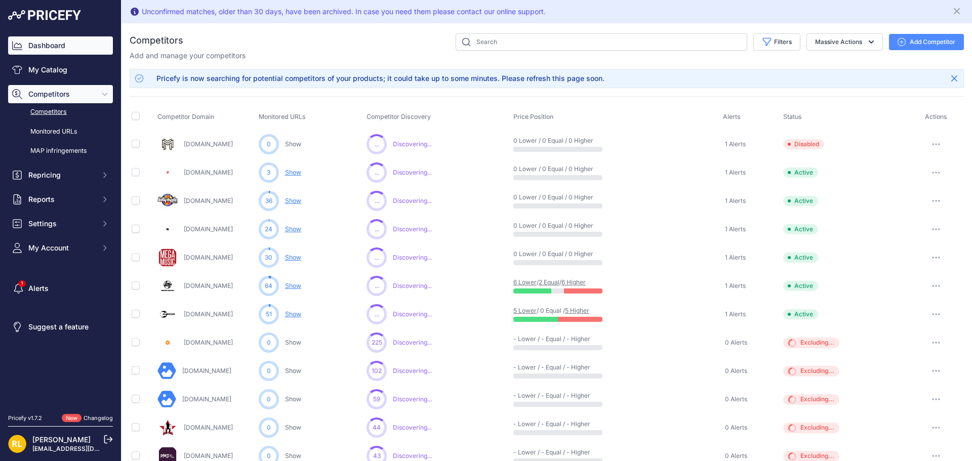
click at [47, 44] on link "Dashboard" at bounding box center [60, 45] width 105 height 18
